Goal: Task Accomplishment & Management: Use online tool/utility

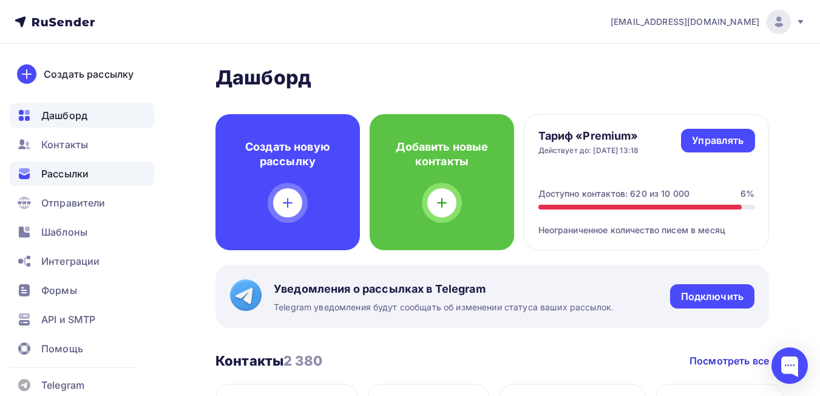
click at [75, 183] on div "Рассылки" at bounding box center [82, 173] width 144 height 24
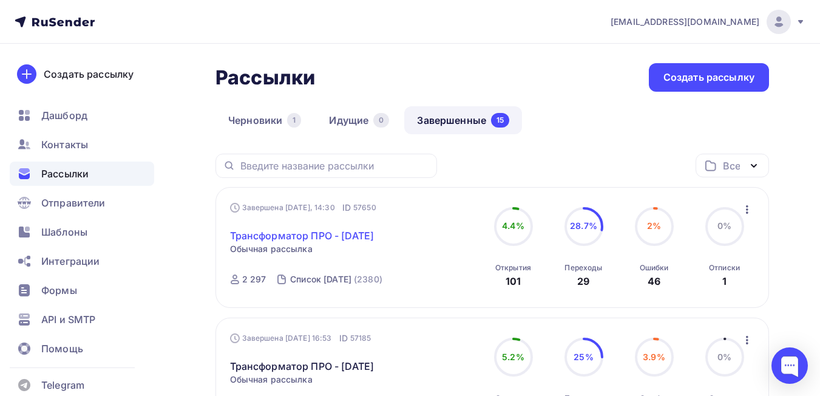
click at [298, 235] on link "Трансформатор ПРО - [DATE]" at bounding box center [302, 235] width 144 height 15
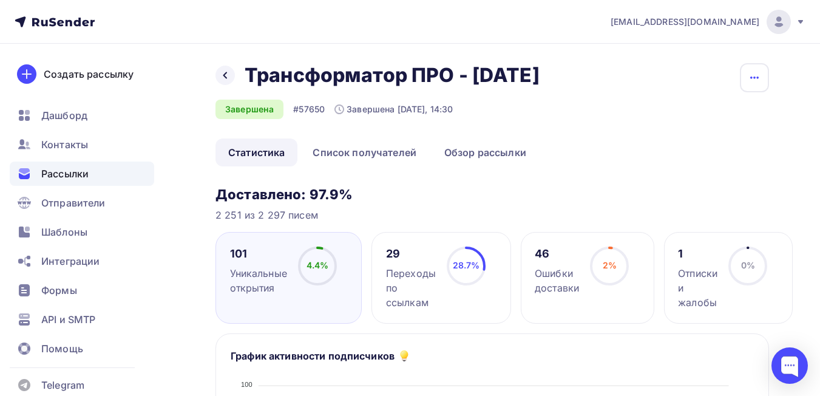
click at [750, 73] on icon "button" at bounding box center [754, 77] width 15 height 15
click at [691, 118] on div "Копировать" at bounding box center [708, 116] width 117 height 15
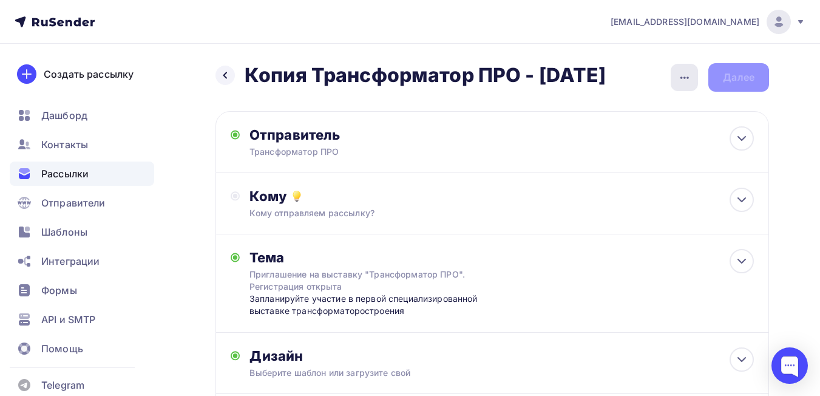
click at [681, 81] on icon "button" at bounding box center [685, 77] width 15 height 15
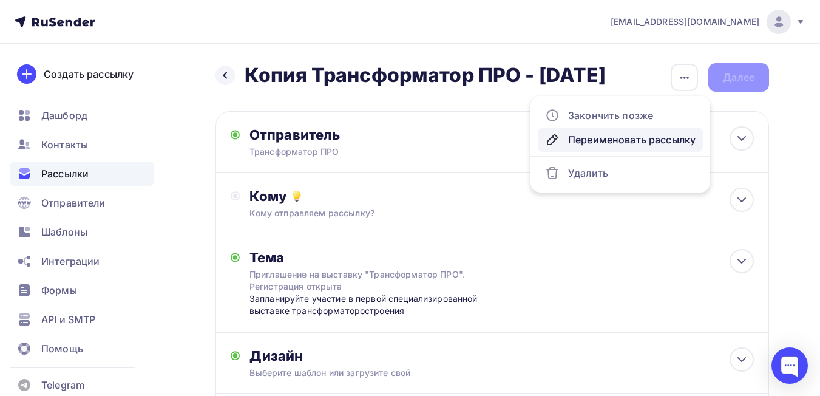
click at [633, 142] on div "Переименовать рассылку" at bounding box center [620, 139] width 151 height 15
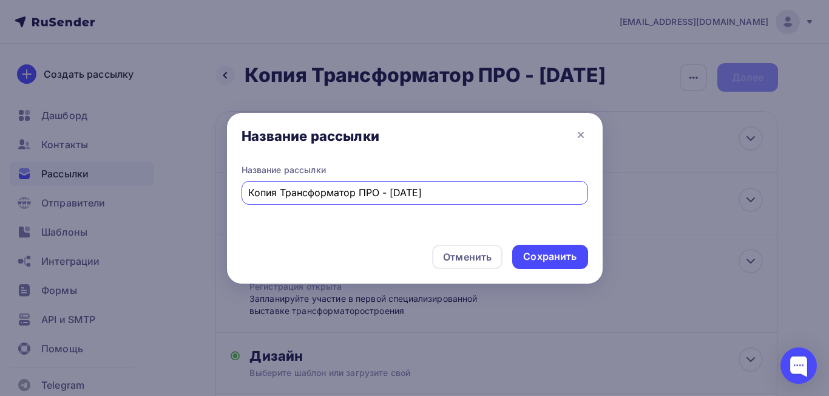
drag, startPoint x: 279, startPoint y: 192, endPoint x: 192, endPoint y: 197, distance: 86.3
click at [194, 197] on div "Название рассылки Название рассылки Копия Трансформатор ПРО - 01-09-2025 Отмени…" at bounding box center [414, 198] width 829 height 396
click at [368, 192] on input "Трансформатор ПРО - [DATE]" at bounding box center [414, 192] width 333 height 15
type input "Трансформатор ПРО - [DATE]"
click at [552, 253] on div "Сохранить" at bounding box center [549, 257] width 53 height 14
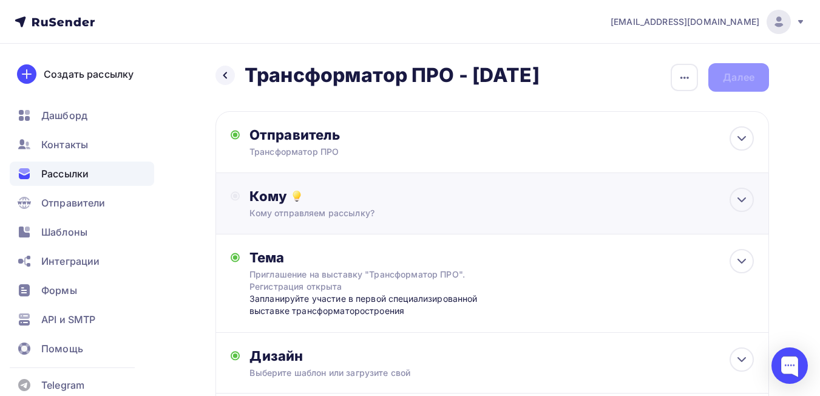
click at [639, 206] on div "Кому Кому отправляем рассылку? Списки получателей Выберите список Все списки id…" at bounding box center [502, 204] width 504 height 32
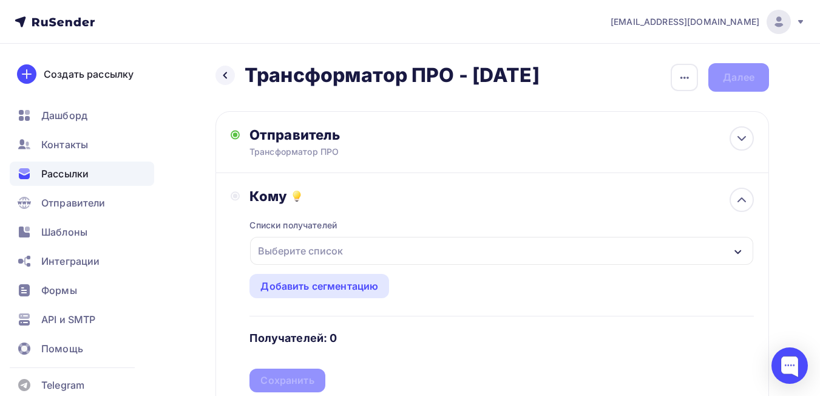
click at [337, 257] on div "Выберите список" at bounding box center [300, 251] width 95 height 22
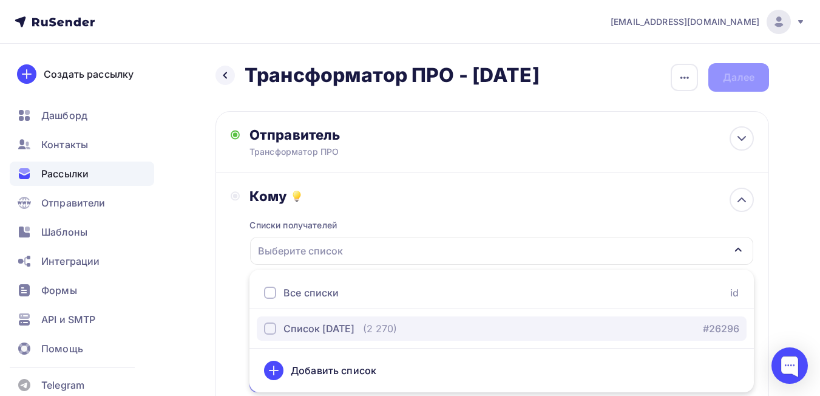
drag, startPoint x: 330, startPoint y: 322, endPoint x: 356, endPoint y: 327, distance: 26.0
click at [331, 323] on div "Список [DATE]" at bounding box center [319, 328] width 71 height 15
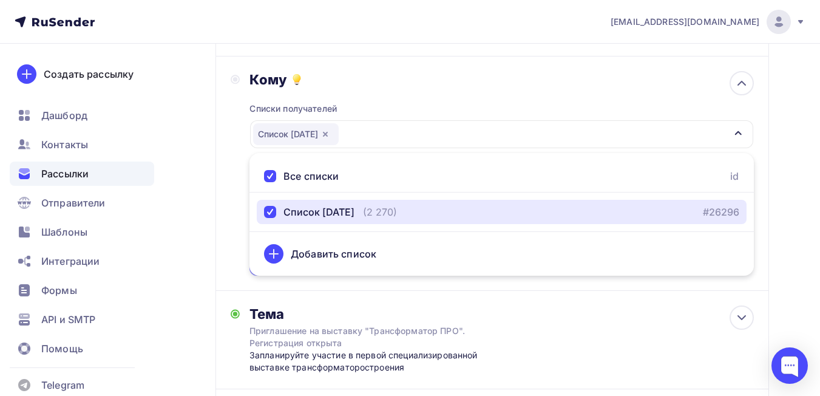
scroll to position [121, 0]
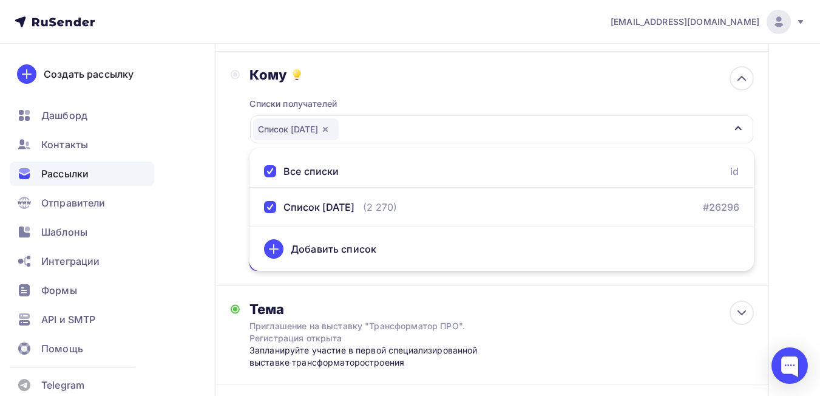
click at [789, 219] on div "Назад Трансформатор ПРО - 02-09-2025 Трансформатор ПРО - 02-09-2025 Закончить п…" at bounding box center [410, 253] width 820 height 662
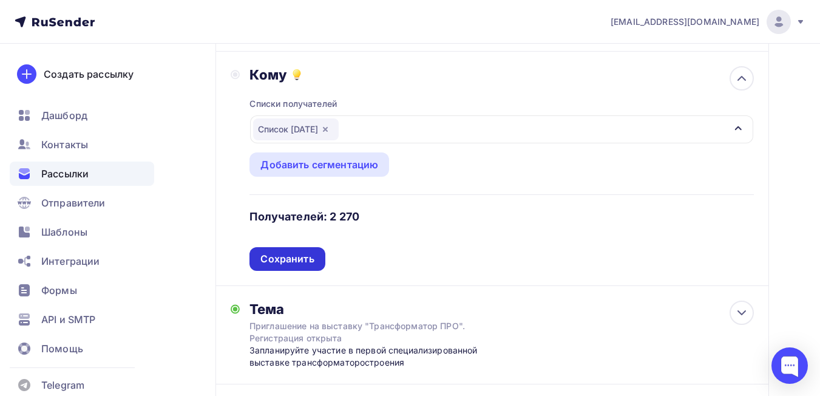
click at [301, 263] on div "Сохранить" at bounding box center [286, 259] width 53 height 14
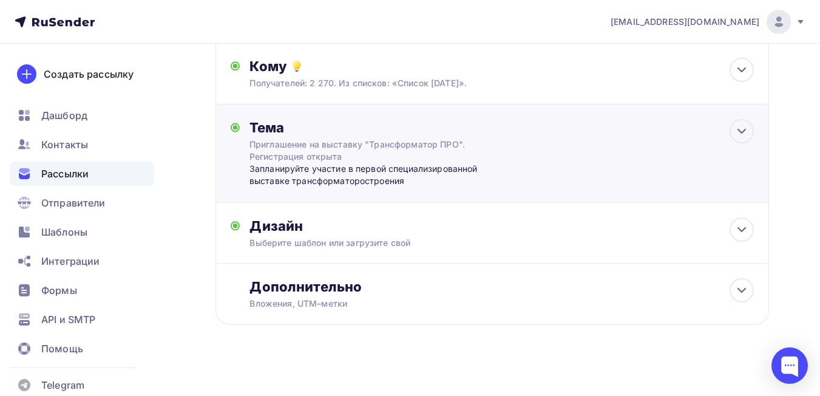
scroll to position [137, 0]
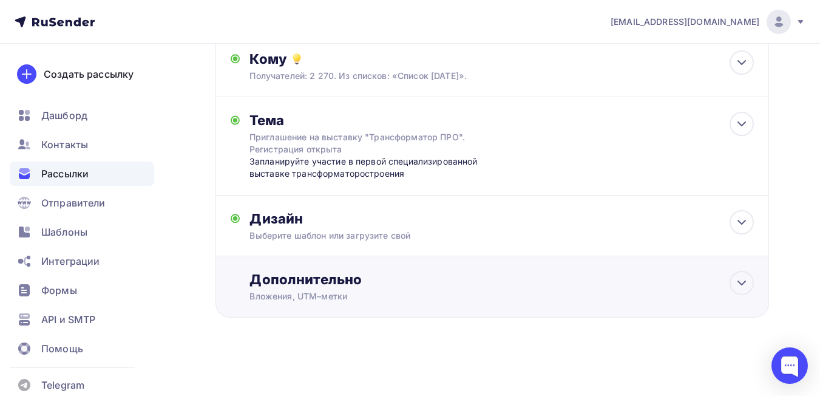
click at [352, 287] on div "Дополнительно" at bounding box center [502, 279] width 504 height 17
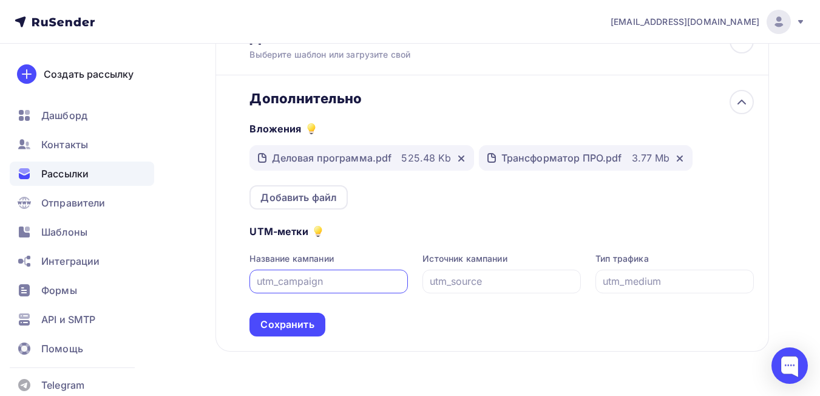
scroll to position [319, 0]
click at [339, 102] on div "Дополнительно" at bounding box center [502, 97] width 504 height 17
click at [285, 321] on div "Сохранить" at bounding box center [286, 324] width 53 height 14
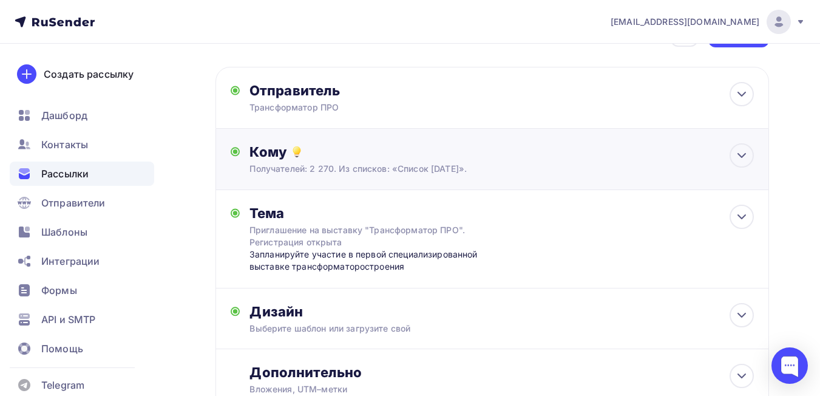
scroll to position [0, 0]
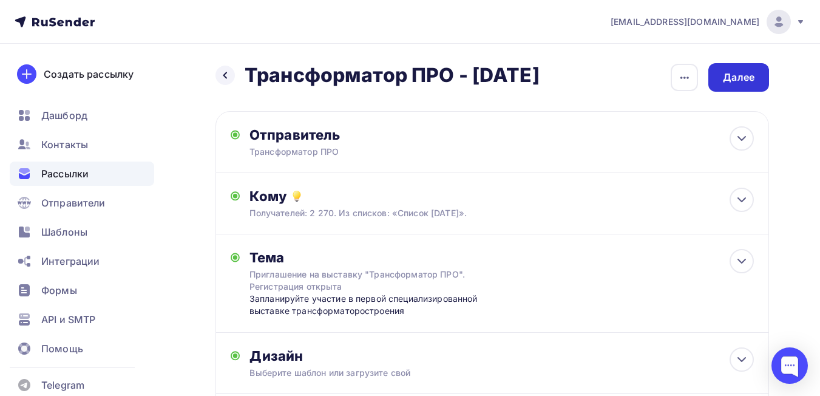
click at [742, 78] on div "Далее" at bounding box center [739, 77] width 32 height 14
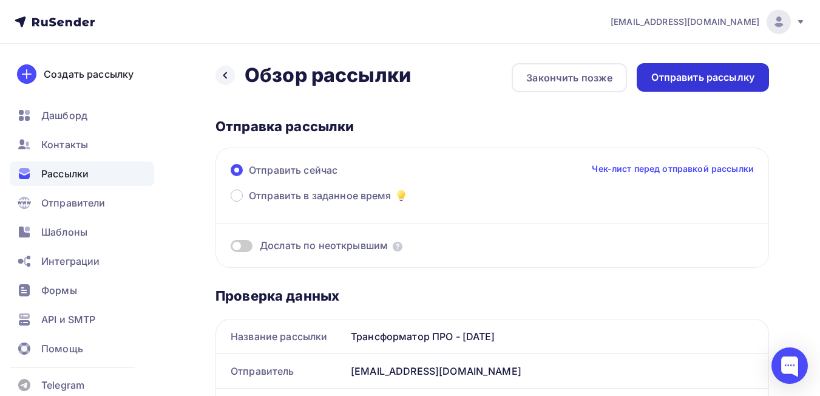
click at [701, 79] on div "Отправить рассылку" at bounding box center [702, 77] width 103 height 14
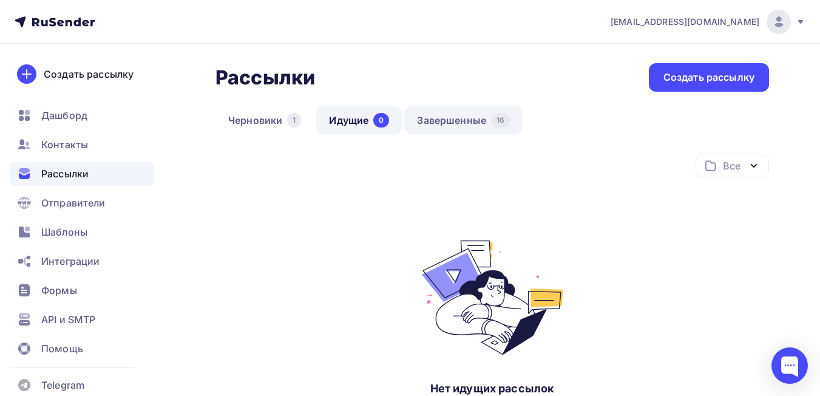
click at [451, 116] on link "Завершенные 16" at bounding box center [463, 120] width 118 height 28
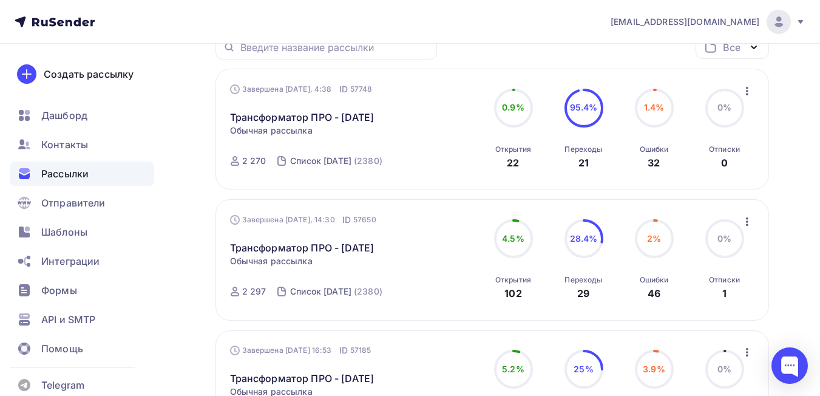
scroll to position [182, 0]
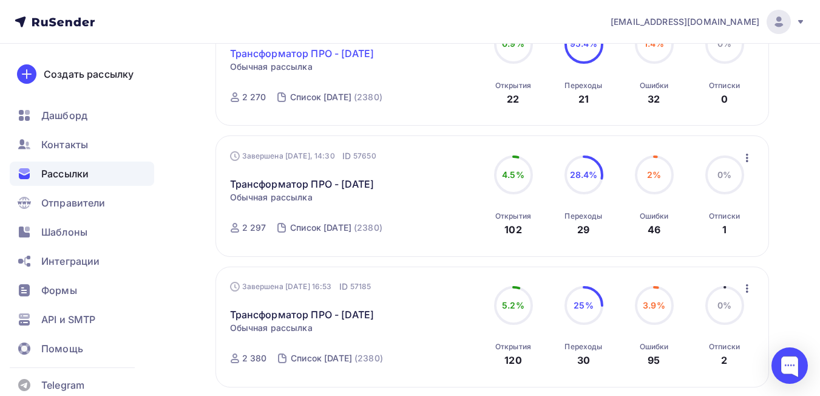
click at [338, 49] on link "Трансформатор ПРО - [DATE]" at bounding box center [302, 53] width 144 height 15
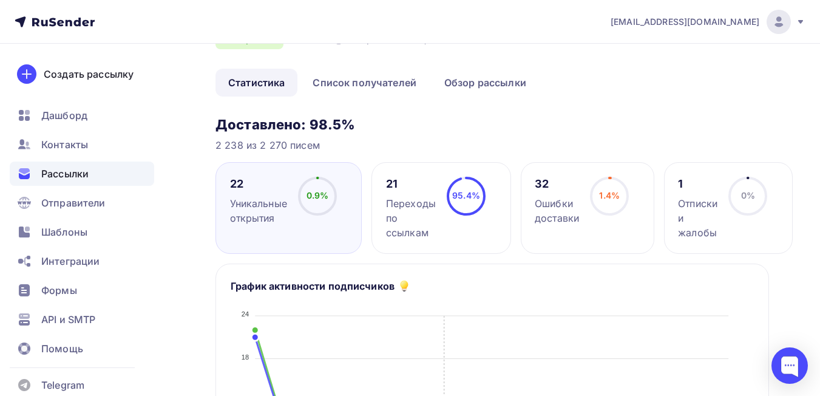
scroll to position [61, 0]
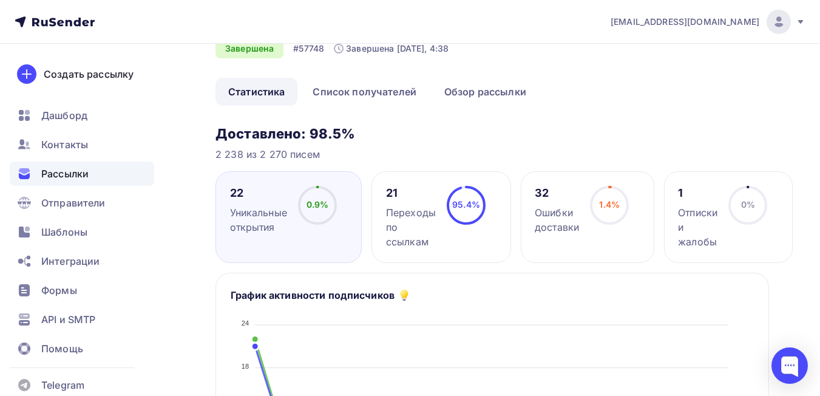
click at [432, 211] on div "Переходы по ссылкам" at bounding box center [411, 227] width 50 height 44
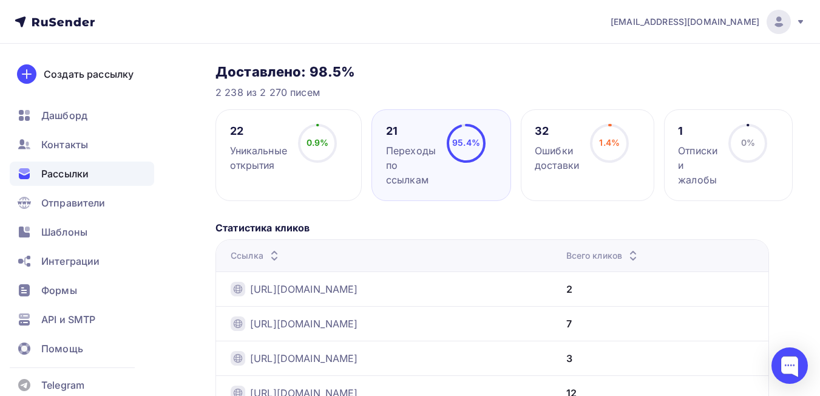
scroll to position [121, 0]
click at [787, 358] on div at bounding box center [790, 365] width 36 height 36
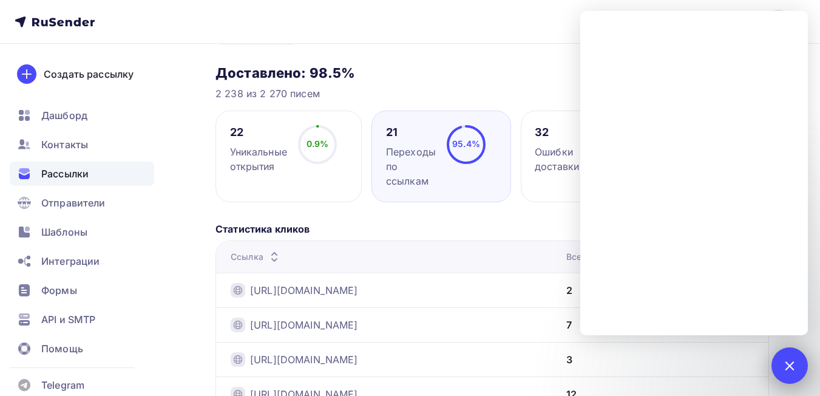
click at [797, 378] on div at bounding box center [790, 365] width 36 height 36
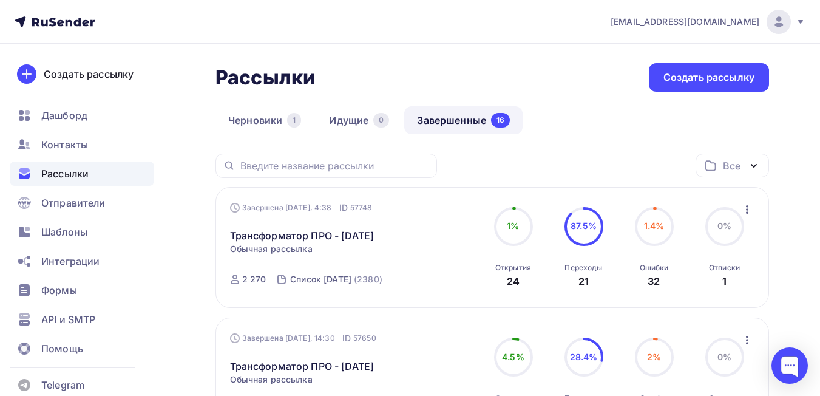
click at [750, 211] on icon "button" at bounding box center [747, 209] width 15 height 15
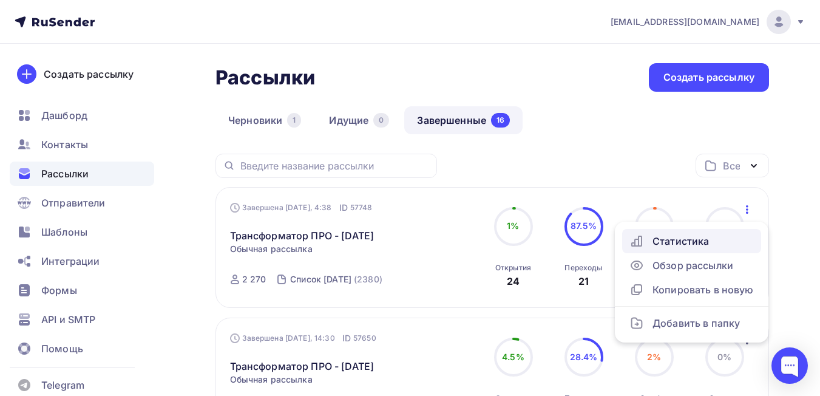
click at [676, 239] on div "Статистика" at bounding box center [692, 241] width 124 height 15
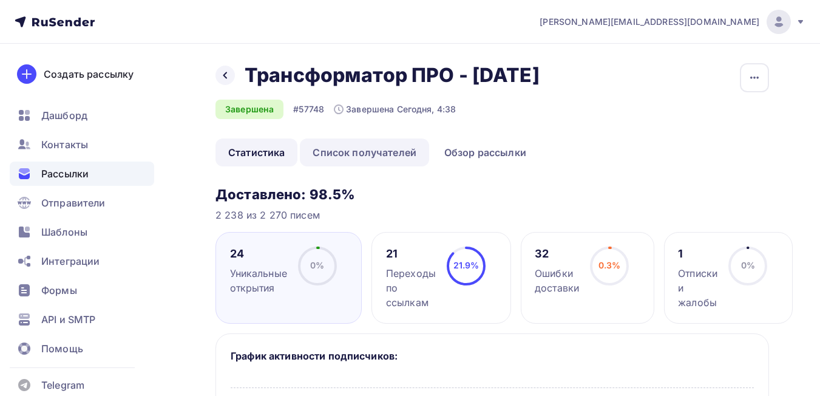
click at [390, 154] on link "Список получателей" at bounding box center [364, 152] width 129 height 28
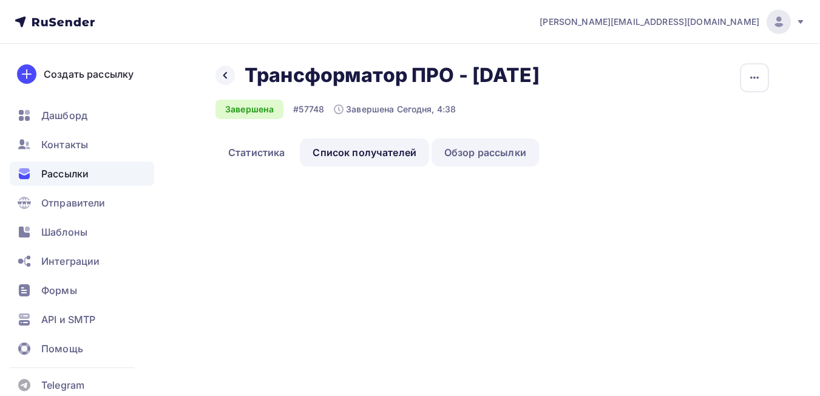
click at [477, 158] on link "Обзор рассылки" at bounding box center [485, 152] width 107 height 28
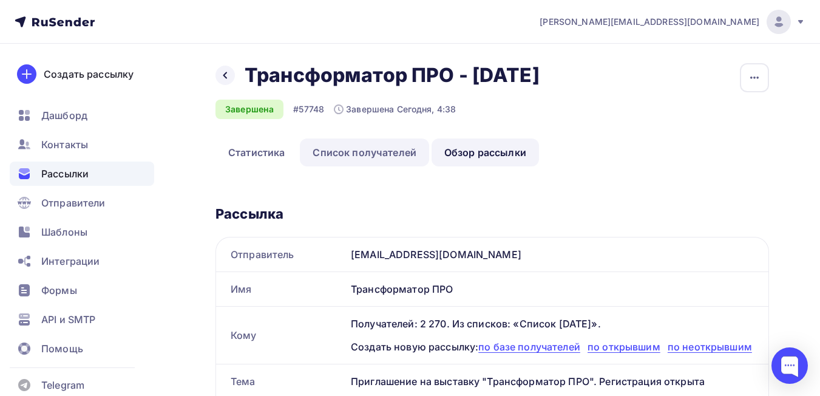
click at [374, 152] on link "Список получателей" at bounding box center [364, 152] width 129 height 28
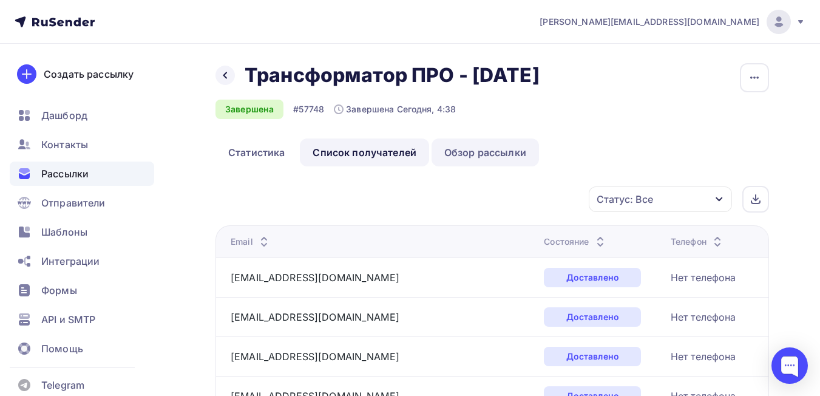
click at [480, 149] on link "Обзор рассылки" at bounding box center [485, 152] width 107 height 28
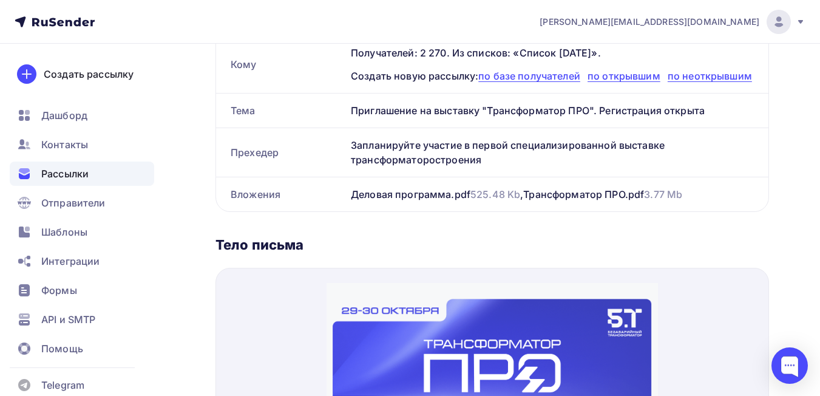
scroll to position [61, 0]
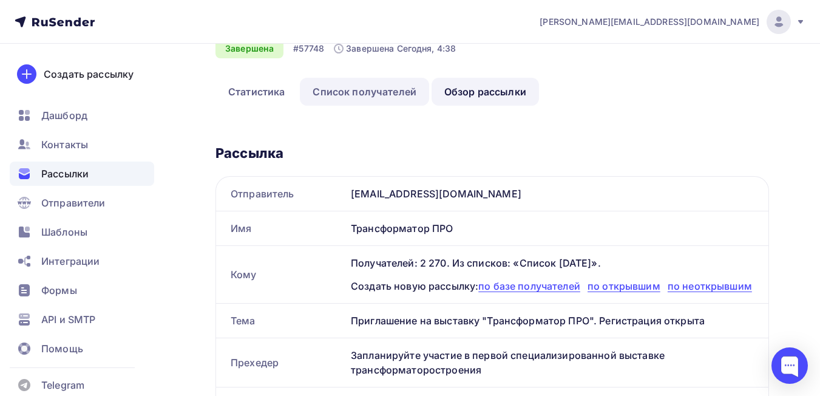
click at [365, 90] on link "Список получателей" at bounding box center [364, 92] width 129 height 28
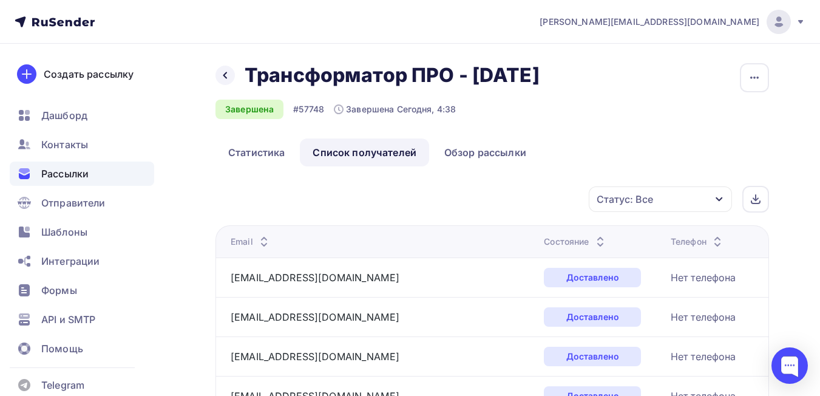
click at [721, 201] on icon "button" at bounding box center [720, 199] width 10 height 10
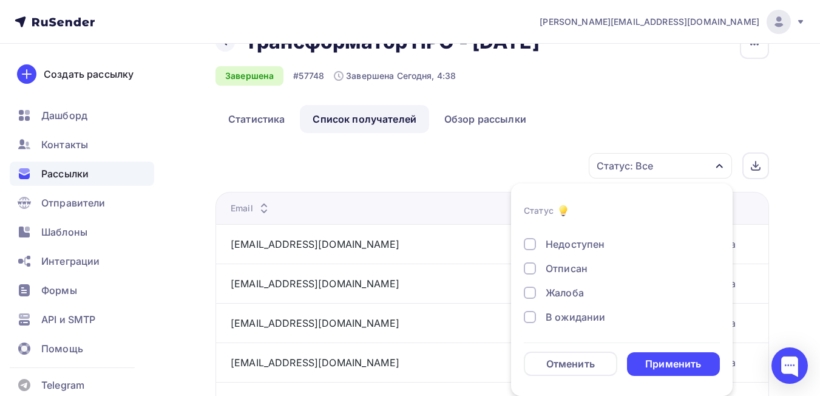
scroll to position [94, 0]
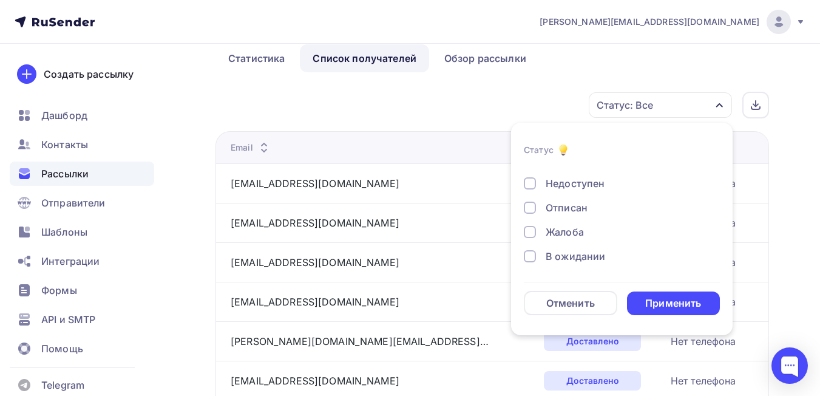
click at [596, 252] on div "В ожидании" at bounding box center [575, 256] width 59 height 15
click at [680, 308] on div "Применить" at bounding box center [673, 303] width 56 height 14
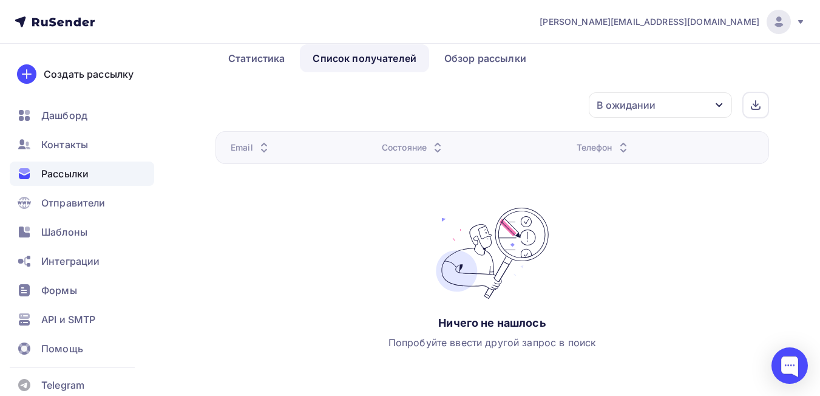
click at [695, 99] on div "В ожидании" at bounding box center [660, 104] width 143 height 25
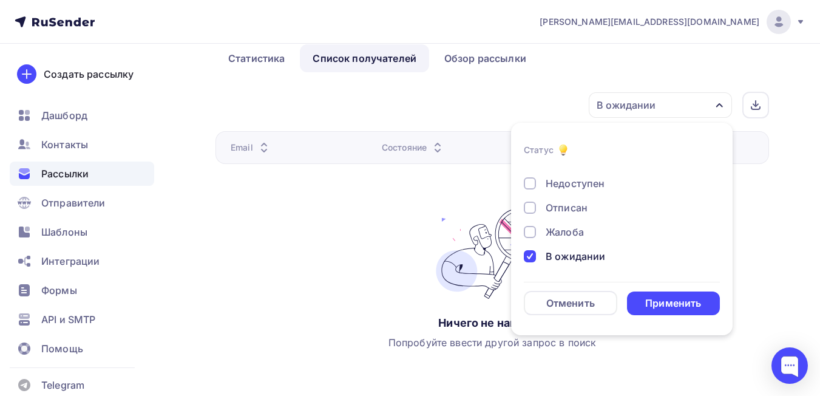
click at [571, 255] on div "В ожидании" at bounding box center [575, 256] width 59 height 15
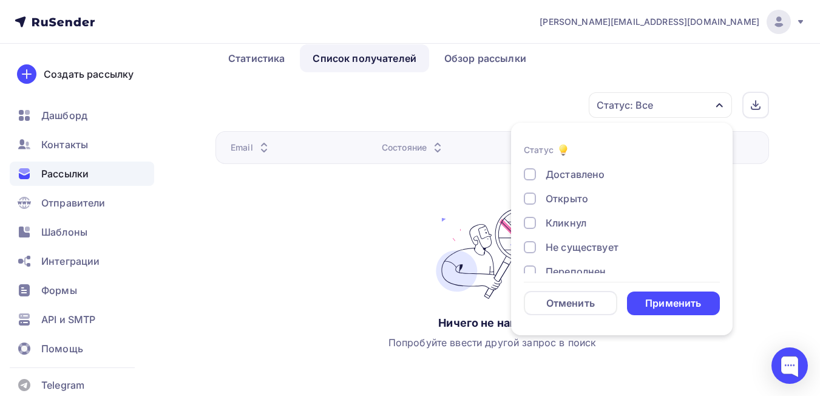
click at [574, 204] on div "Открыто" at bounding box center [567, 198] width 42 height 15
click at [577, 201] on div "Открыто" at bounding box center [567, 198] width 42 height 15
click at [580, 224] on div "Кликнул" at bounding box center [566, 223] width 41 height 15
click at [675, 303] on div "Применить" at bounding box center [673, 303] width 56 height 14
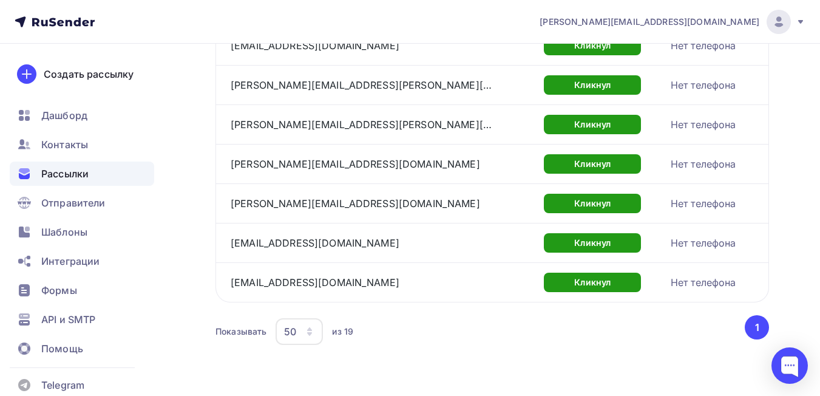
scroll to position [706, 0]
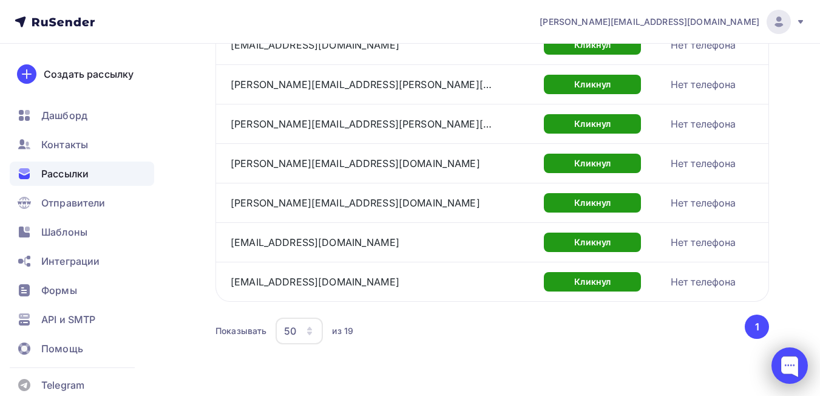
click at [801, 368] on div at bounding box center [790, 365] width 36 height 36
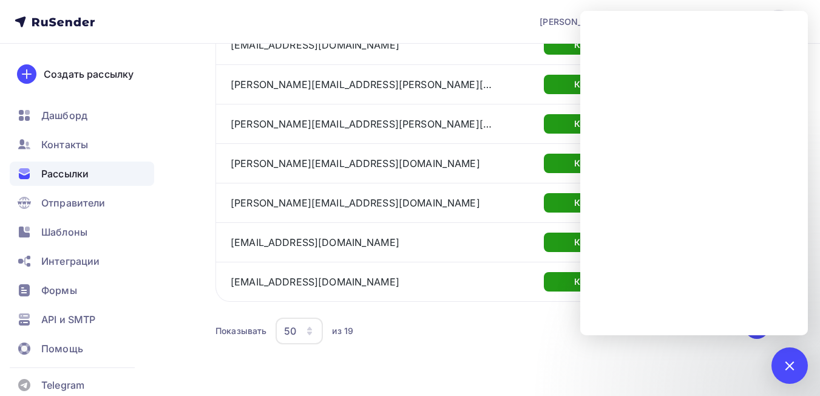
click at [802, 362] on div at bounding box center [790, 365] width 36 height 36
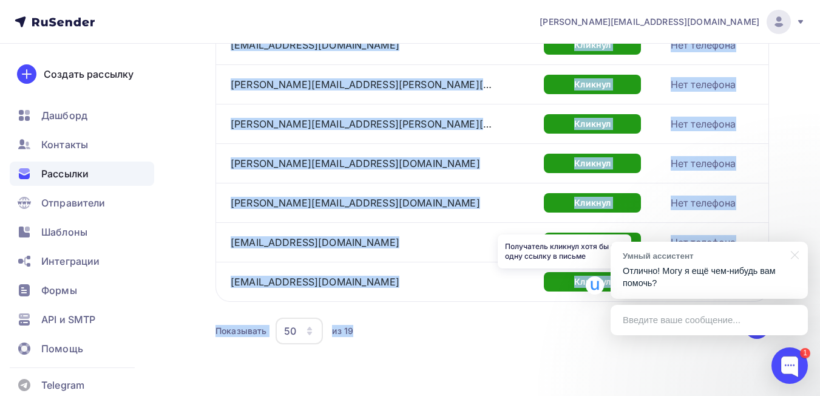
drag, startPoint x: 227, startPoint y: 53, endPoint x: 521, endPoint y: 284, distance: 373.7
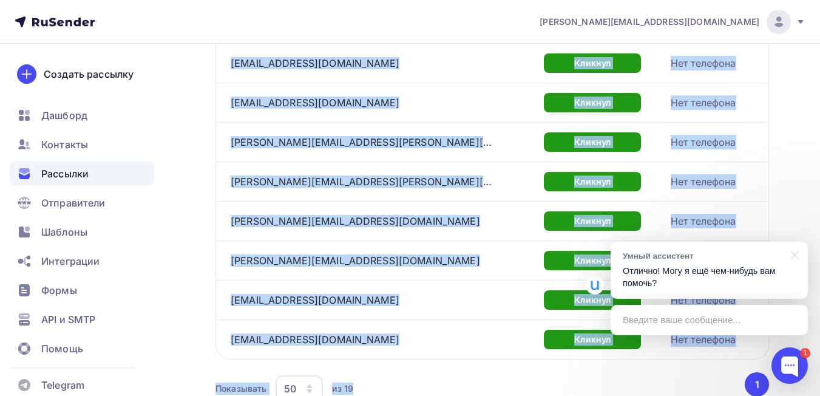
scroll to position [360, 0]
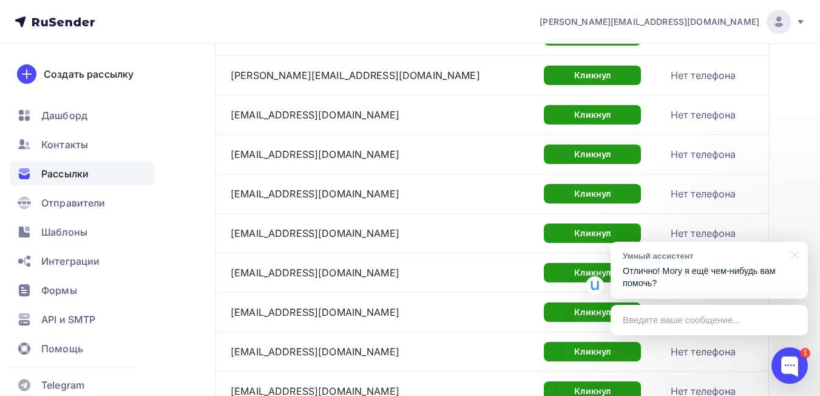
click at [782, 143] on div "Назад Трансформатор ПРО - [DATE] Трансформатор ПРО - [DATE] Завершена #57748 За…" at bounding box center [410, 213] width 820 height 1058
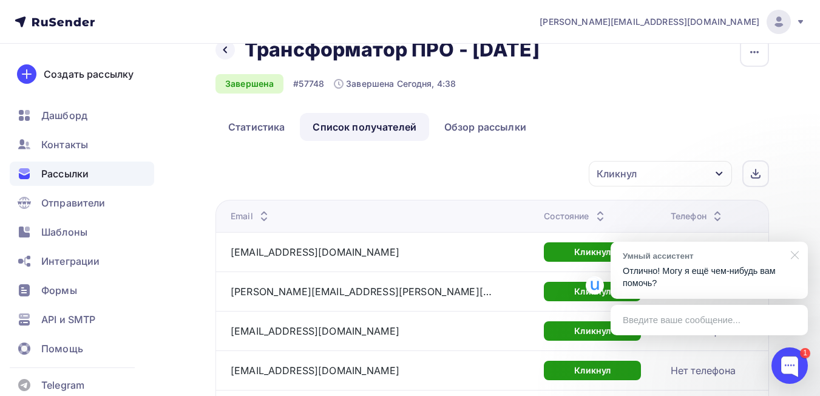
scroll to position [0, 0]
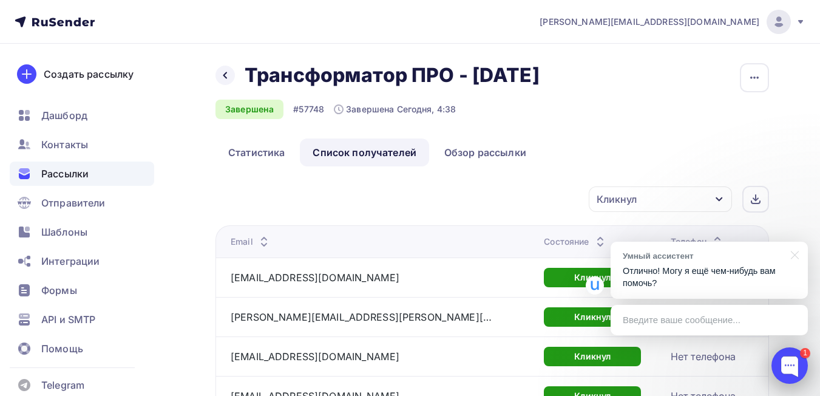
click at [793, 358] on div at bounding box center [790, 365] width 36 height 36
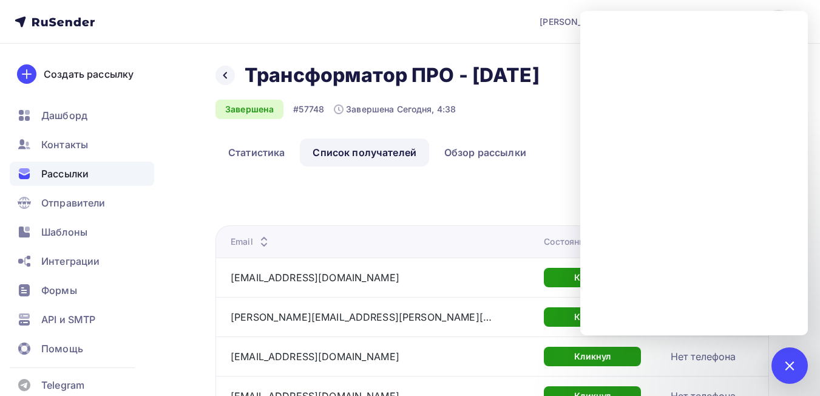
click at [542, 190] on div "Кликнул Статус Доставлено Открыто Кликнул Не существует Переполнен Недоступен О…" at bounding box center [496, 199] width 545 height 27
click at [785, 362] on div at bounding box center [789, 365] width 16 height 16
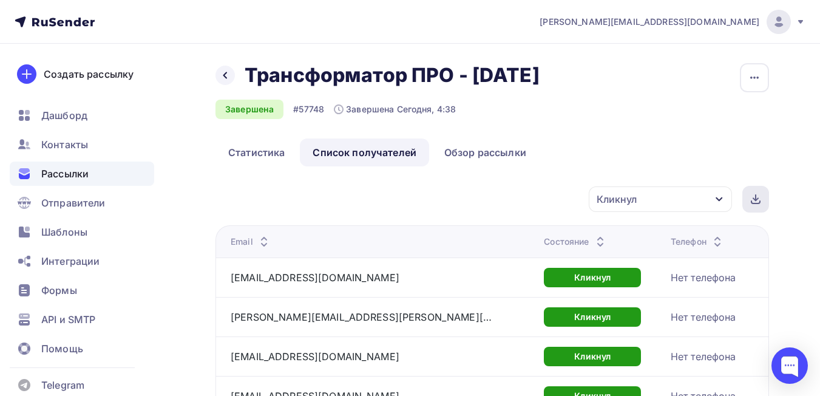
click at [760, 201] on icon at bounding box center [756, 202] width 8 height 2
click at [228, 76] on div at bounding box center [225, 75] width 19 height 19
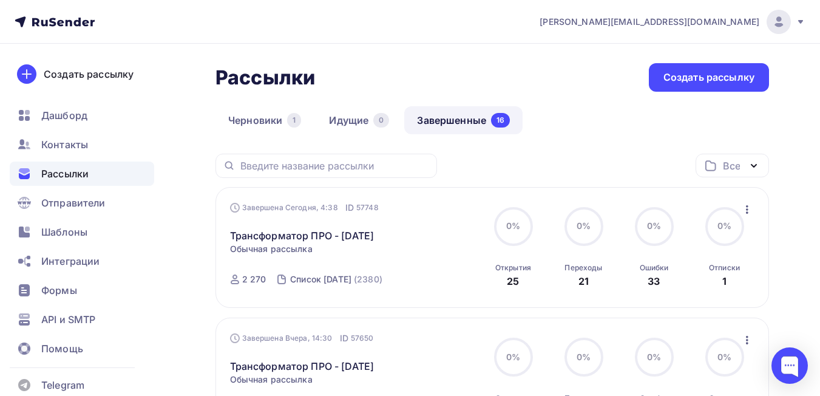
scroll to position [182, 0]
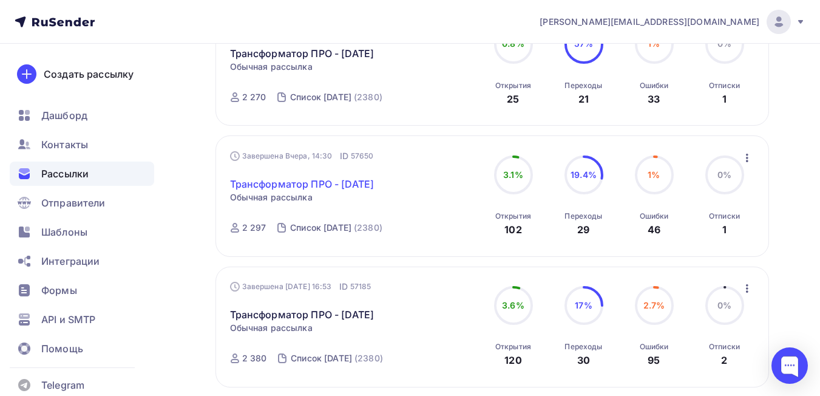
click at [308, 182] on link "Трансформатор ПРО - [DATE]" at bounding box center [302, 184] width 144 height 15
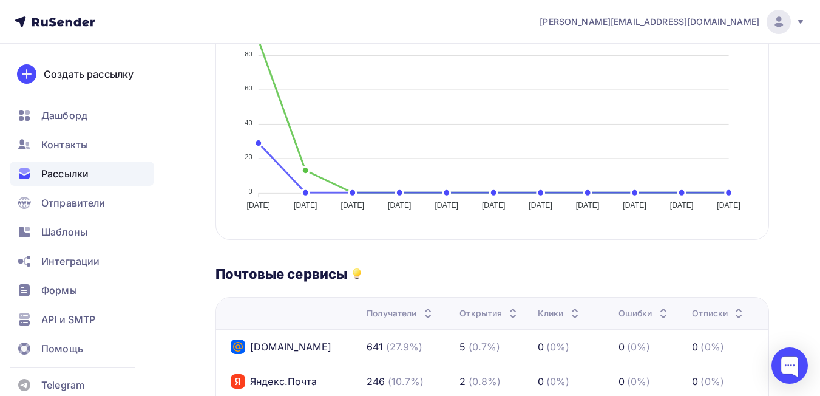
scroll to position [61, 0]
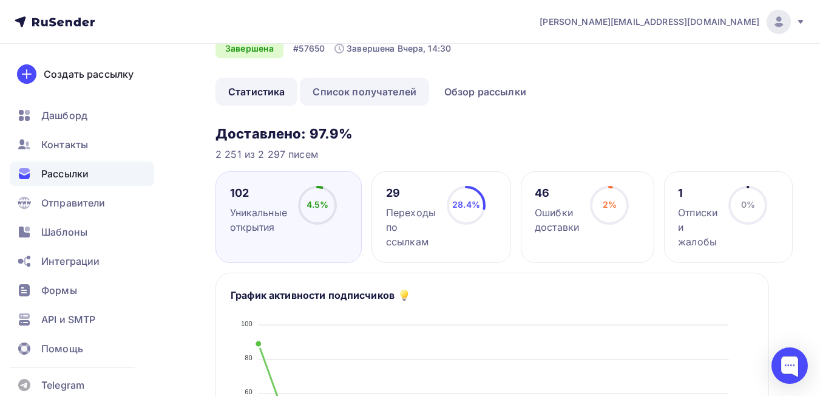
click at [398, 93] on link "Список получателей" at bounding box center [364, 92] width 129 height 28
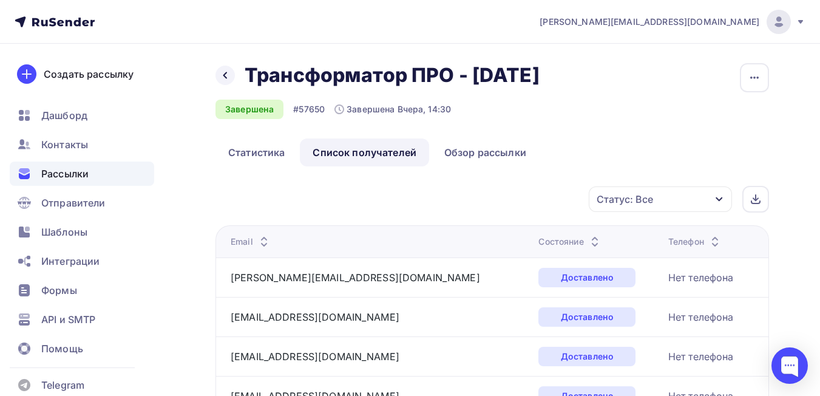
click at [719, 196] on icon "button" at bounding box center [720, 199] width 10 height 10
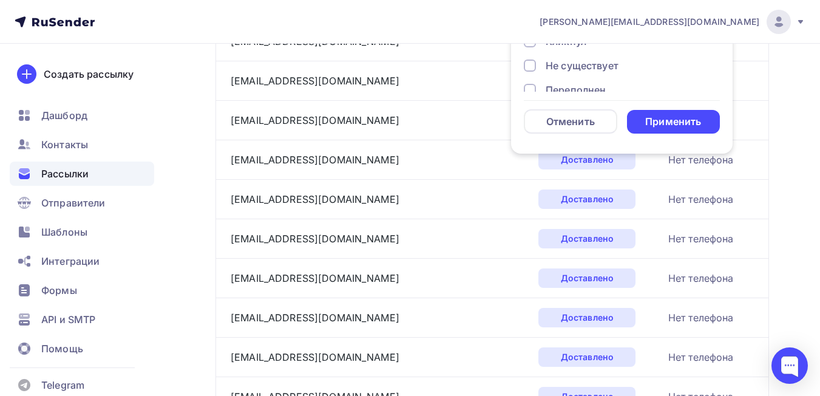
scroll to position [155, 0]
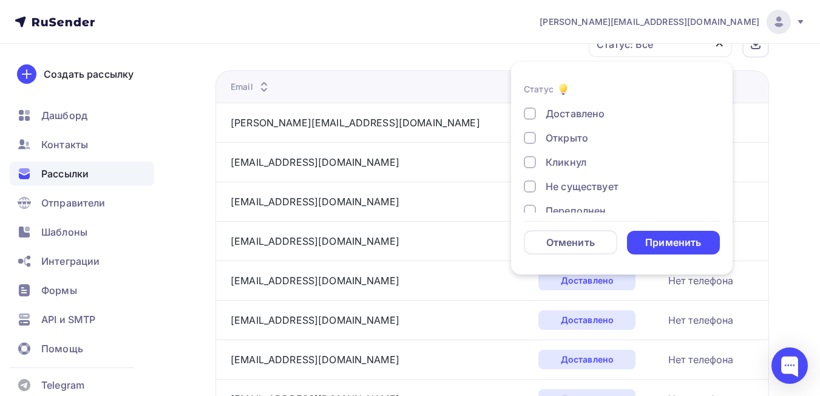
click at [559, 166] on div "Кликнул" at bounding box center [566, 162] width 41 height 15
click at [664, 240] on div "Применить" at bounding box center [673, 243] width 56 height 14
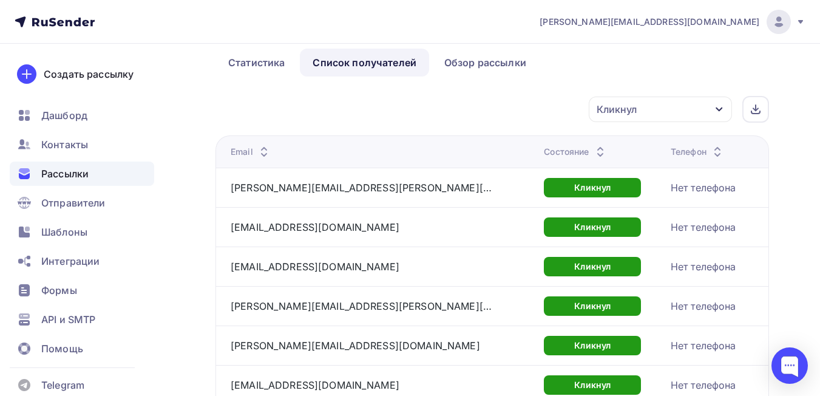
scroll to position [0, 0]
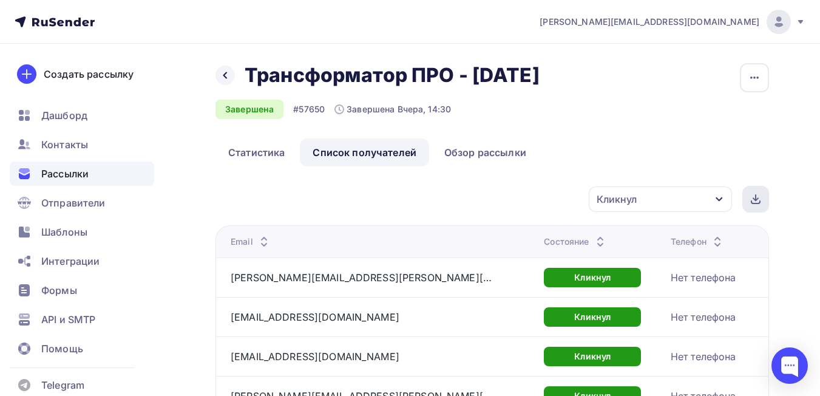
click at [757, 199] on icon at bounding box center [755, 199] width 5 height 2
click at [534, 118] on div "Завершена #57650 Завершена Вчера, 14:30" at bounding box center [382, 109] width 333 height 19
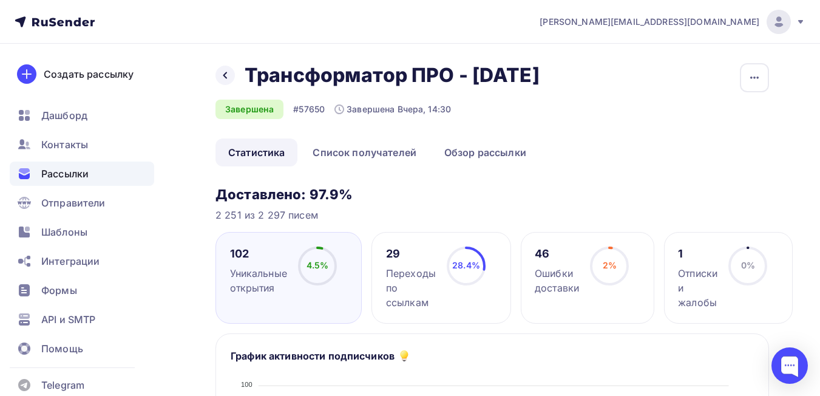
click at [225, 64] on div "Назад Трансформатор ПРО - [DATE] Трансформатор ПРО - [DATE]" at bounding box center [382, 75] width 333 height 24
click at [225, 73] on icon at bounding box center [225, 75] width 10 height 10
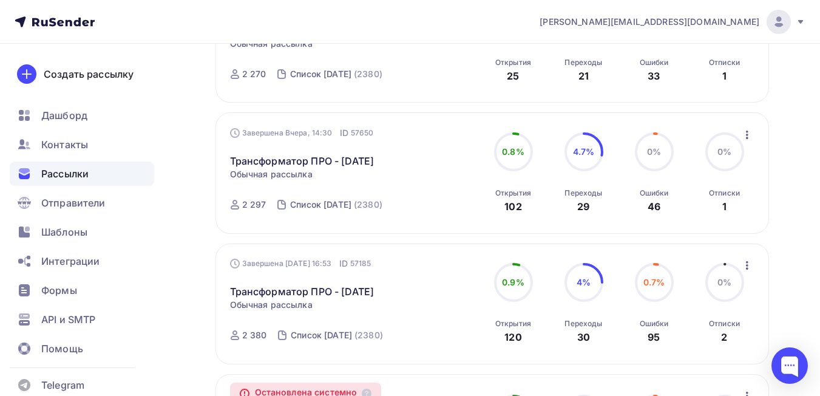
scroll to position [243, 0]
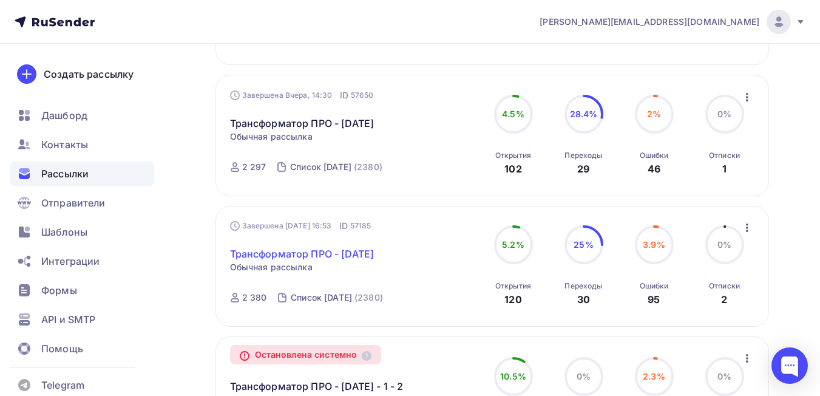
click at [328, 253] on link "Трансформатор ПРО - [DATE]" at bounding box center [302, 253] width 144 height 15
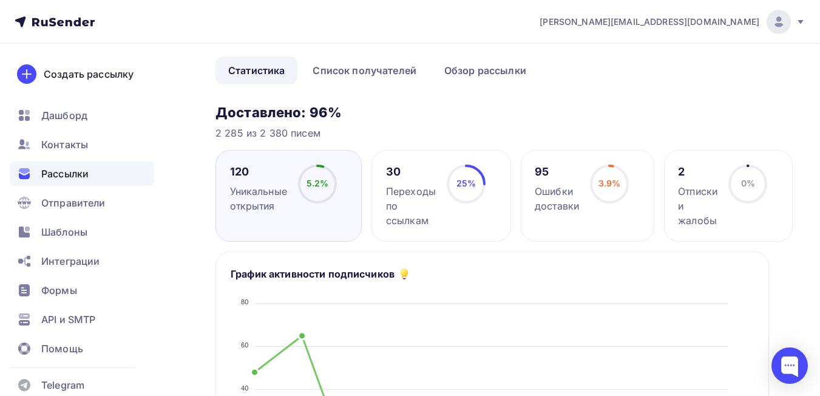
scroll to position [61, 0]
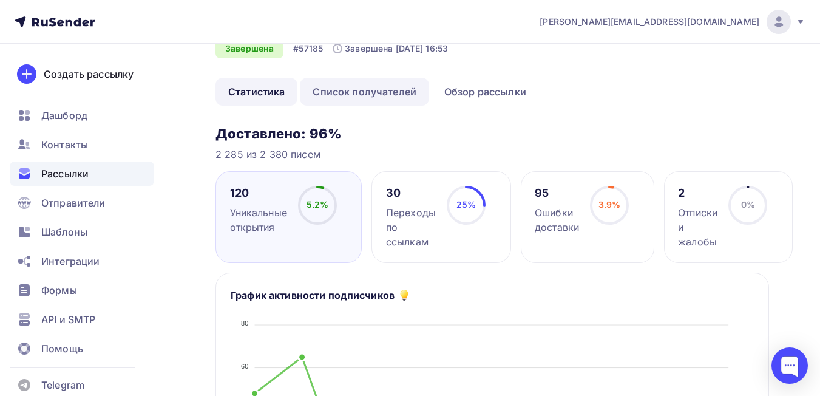
click at [397, 92] on link "Список получателей" at bounding box center [364, 92] width 129 height 28
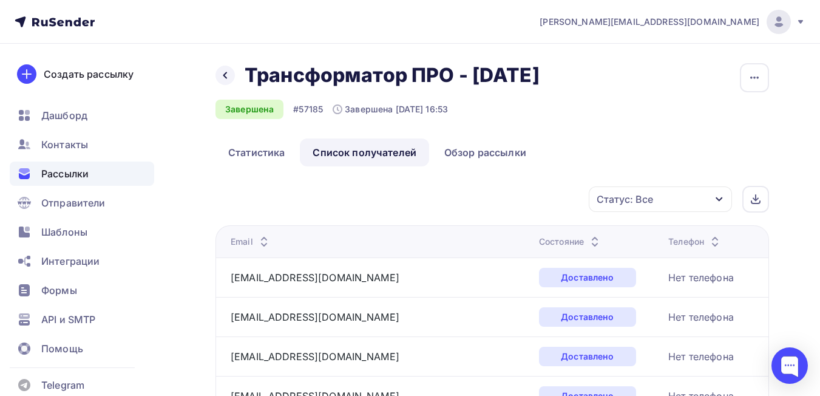
click at [719, 202] on icon "button" at bounding box center [720, 199] width 10 height 10
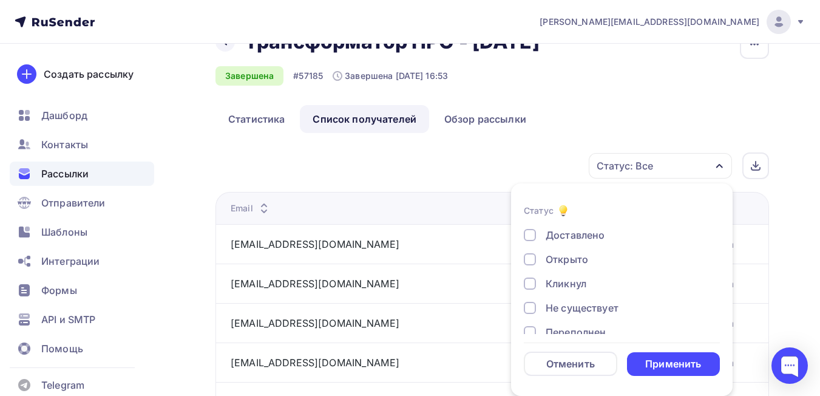
click at [571, 277] on div "Кликнул" at bounding box center [566, 283] width 41 height 15
drag, startPoint x: 661, startPoint y: 358, endPoint x: 677, endPoint y: 345, distance: 20.4
click at [661, 358] on div "Применить" at bounding box center [673, 364] width 56 height 14
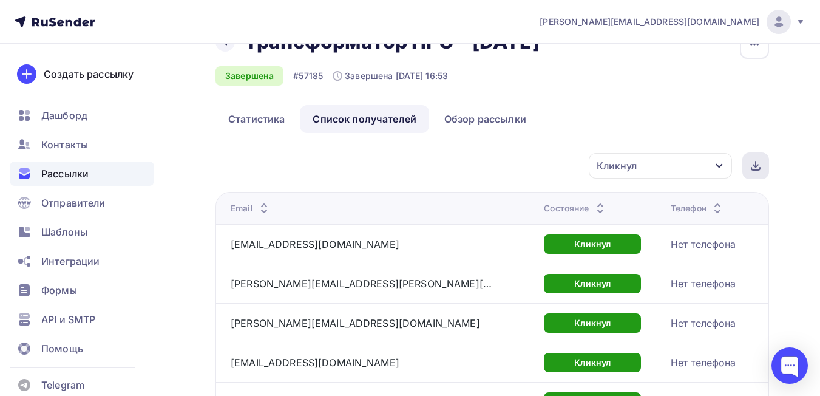
click at [750, 173] on div at bounding box center [755, 165] width 27 height 27
